Goal: Information Seeking & Learning: Stay updated

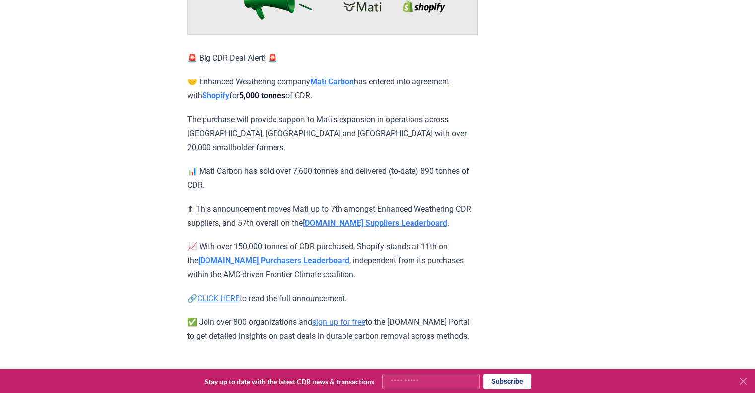
scroll to position [144, 0]
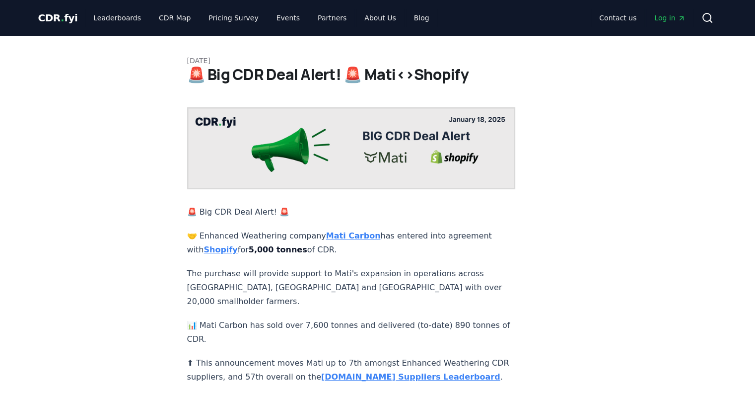
scroll to position [101, 0]
